Goal: Task Accomplishment & Management: Complete application form

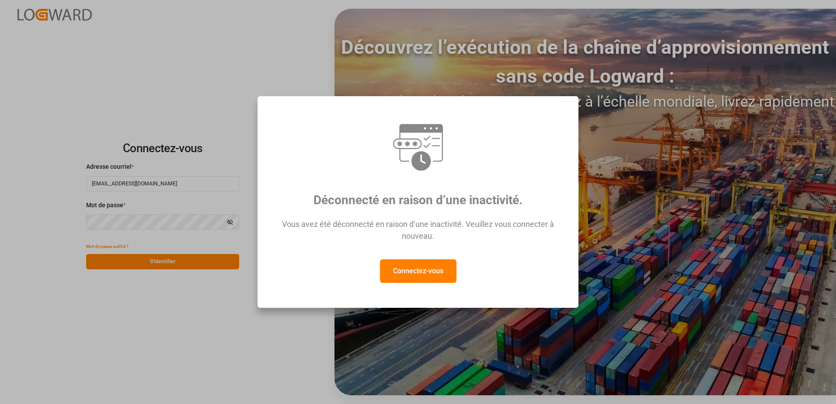
click at [407, 270] on button "Connectez-vous" at bounding box center [418, 271] width 76 height 24
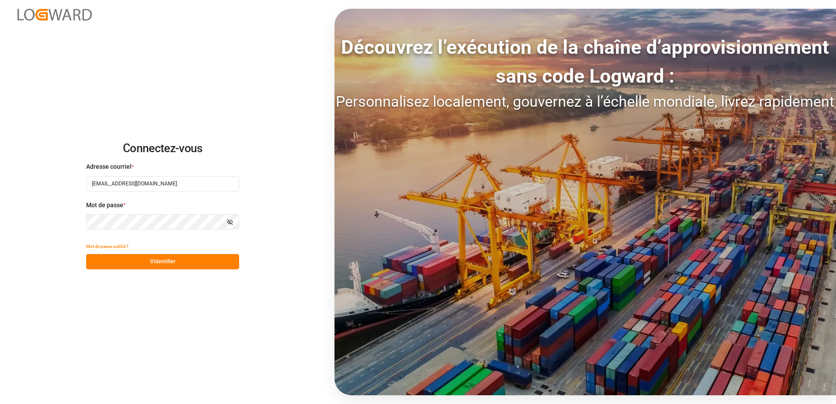
click at [153, 256] on button "S'identifier" at bounding box center [162, 261] width 153 height 15
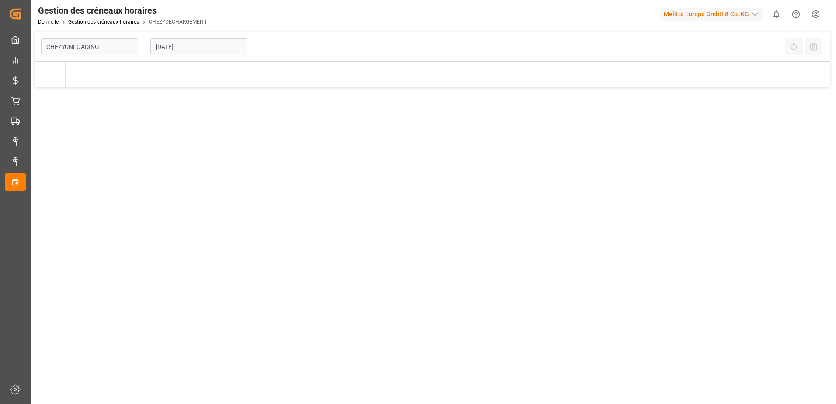
type input "Chezy Unloading"
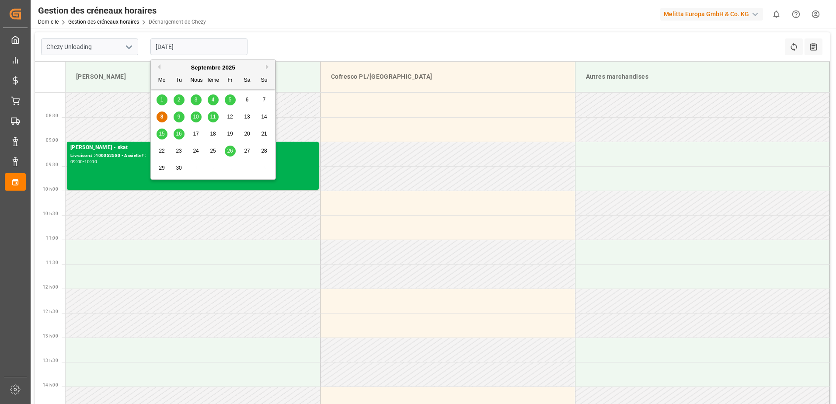
click at [228, 48] on input "08-09-2025" at bounding box center [198, 46] width 97 height 17
click at [177, 117] on span "9" at bounding box center [178, 117] width 3 height 6
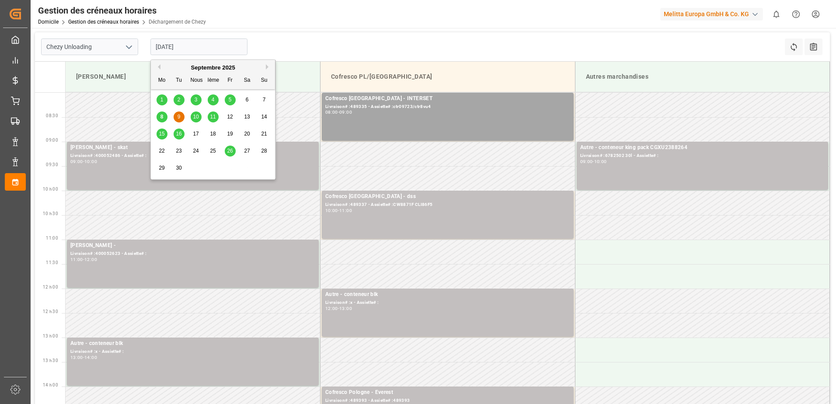
click at [219, 45] on input "09-09-2025" at bounding box center [198, 46] width 97 height 17
click at [196, 116] on span "10" at bounding box center [196, 117] width 6 height 6
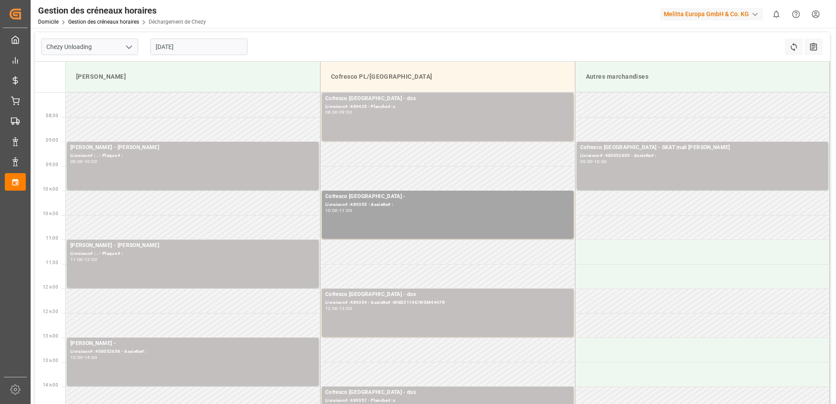
click at [192, 49] on input "10-09-2025" at bounding box center [198, 46] width 97 height 17
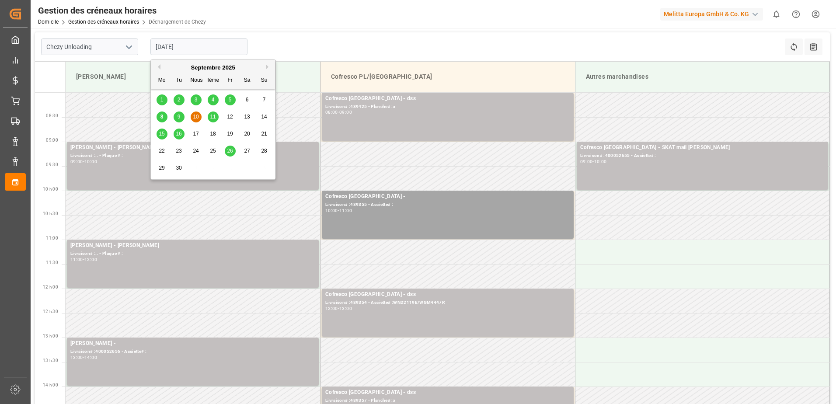
click at [229, 101] on span "5" at bounding box center [230, 100] width 3 height 6
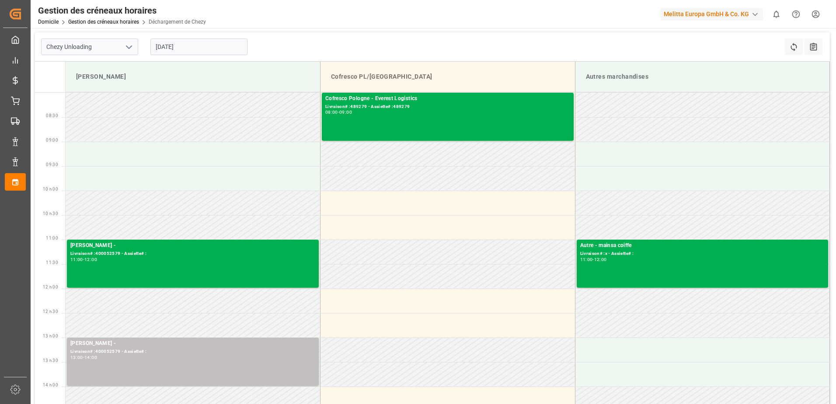
click at [218, 52] on input "05-09-2025" at bounding box center [198, 46] width 97 height 17
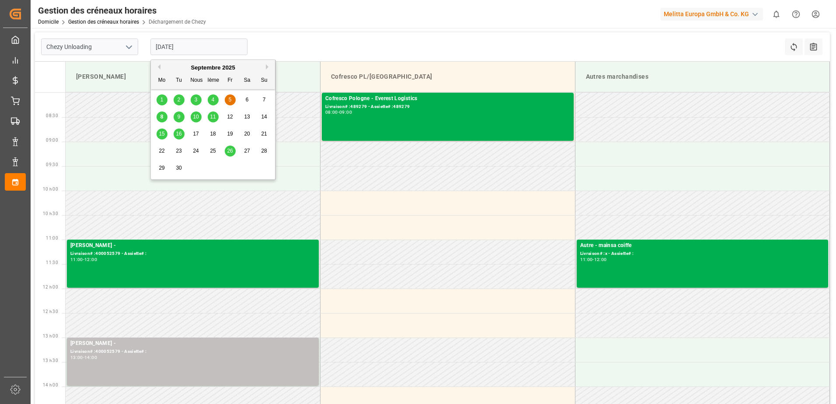
click at [162, 119] on span "8" at bounding box center [161, 117] width 3 height 6
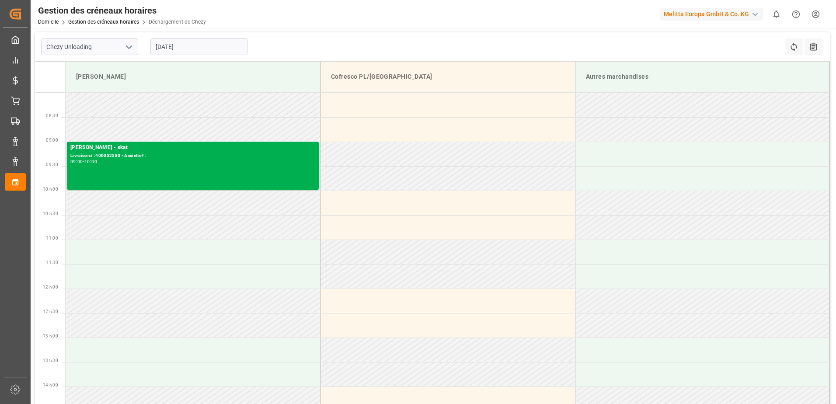
click at [210, 42] on input "08-09-2025" at bounding box center [198, 46] width 97 height 17
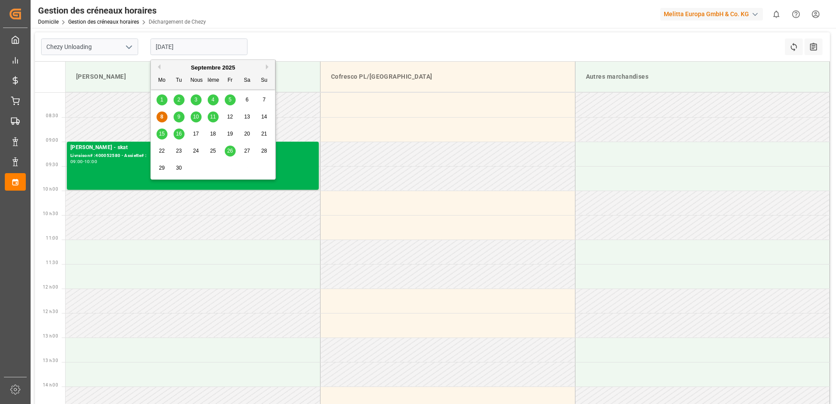
click at [184, 115] on div "8 9 10 11 12 13 14" at bounding box center [212, 116] width 119 height 17
click at [184, 115] on div "9" at bounding box center [178, 117] width 11 height 10
type input "09-09-2025"
